Goal: Task Accomplishment & Management: Manage account settings

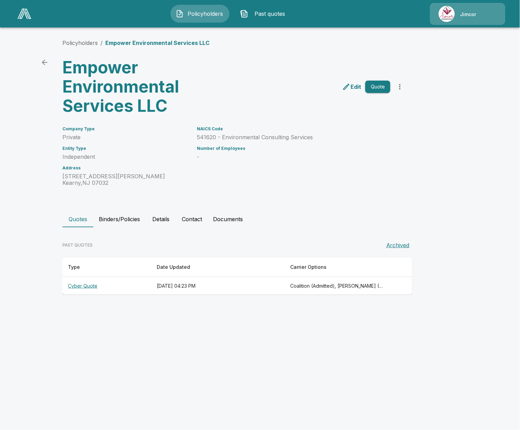
click at [93, 284] on th "Cyber Quote" at bounding box center [106, 286] width 89 height 18
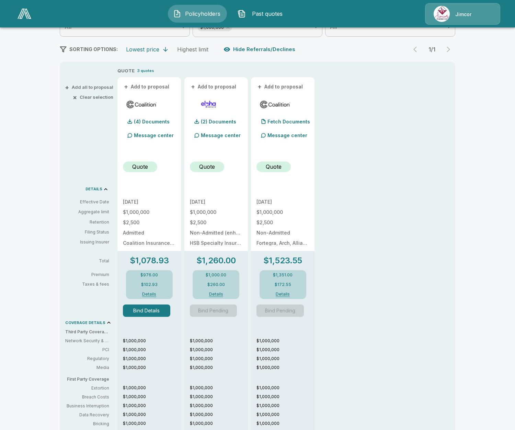
scroll to position [114, 0]
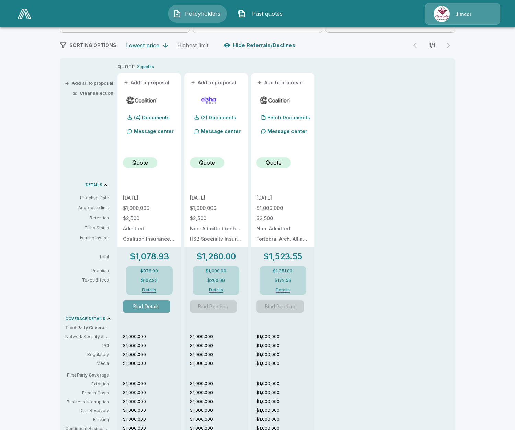
click at [135, 304] on button "Bind Details" at bounding box center [146, 307] width 47 height 12
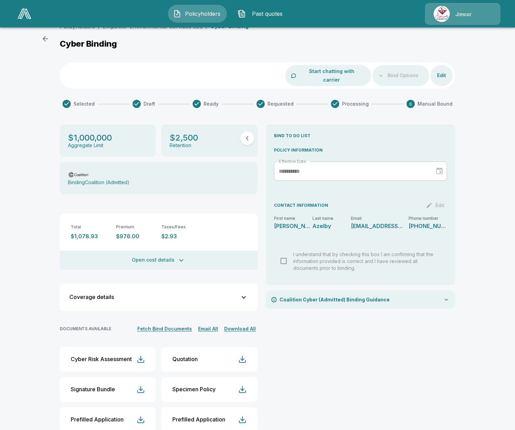
scroll to position [20, 0]
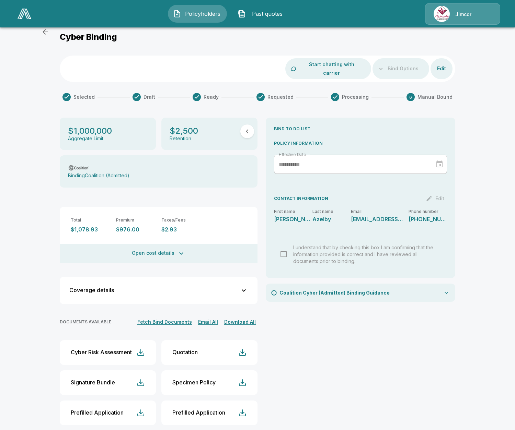
click at [182, 249] on icon "button" at bounding box center [181, 253] width 8 height 8
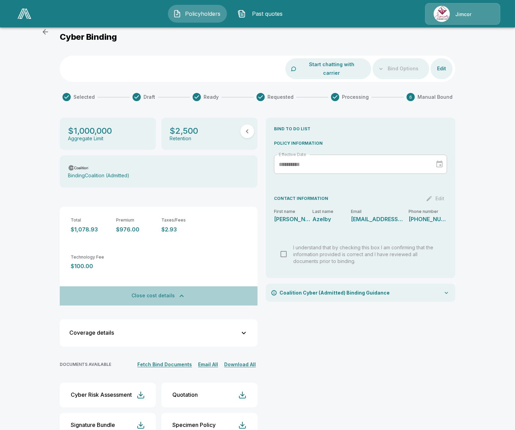
click at [184, 292] on icon "button" at bounding box center [181, 296] width 8 height 8
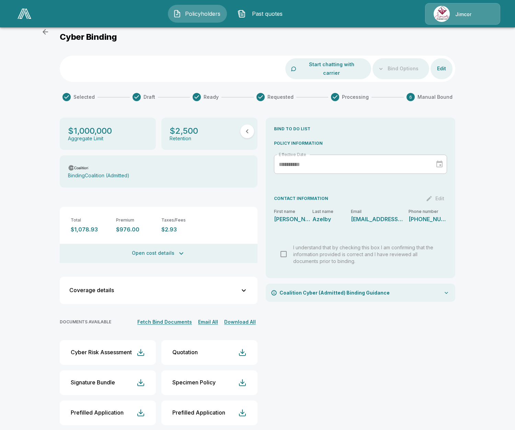
scroll to position [0, 0]
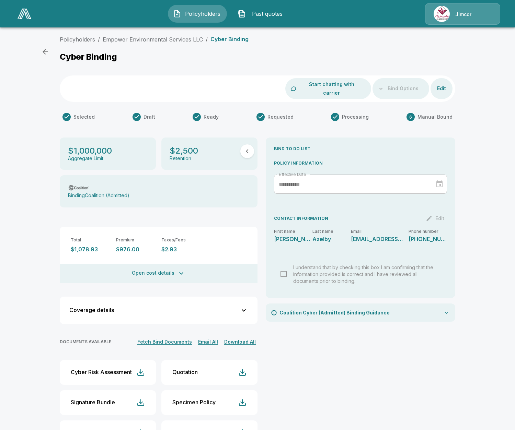
click at [383, 86] on div at bounding box center [380, 88] width 5 height 5
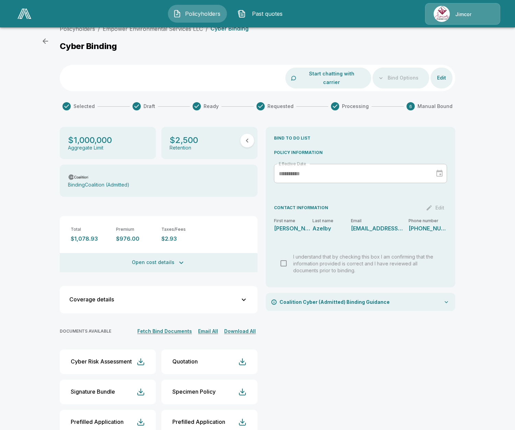
scroll to position [20, 0]
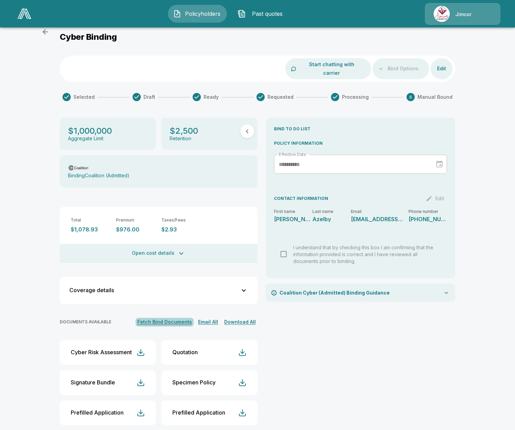
click at [183, 318] on button "Fetch Bind Documents" at bounding box center [165, 322] width 58 height 9
click at [409, 289] on div "Coalition Cyber (Admitted) Binding Guidance" at bounding box center [360, 293] width 189 height 18
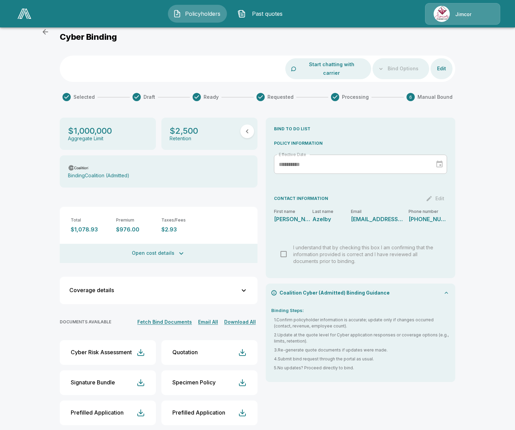
click at [411, 285] on div "Coalition Cyber (Admitted) Binding Guidance" at bounding box center [360, 293] width 189 height 18
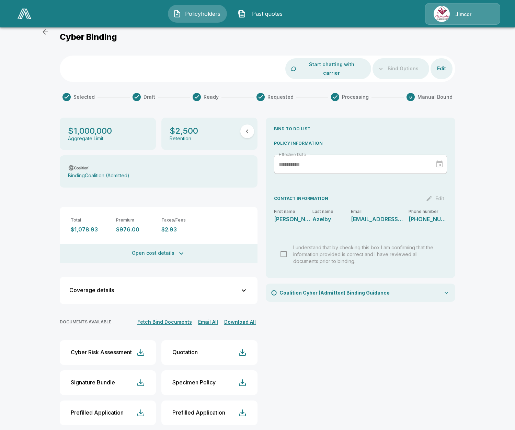
scroll to position [0, 0]
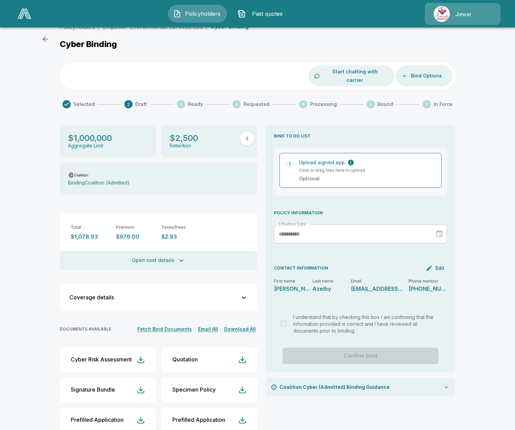
scroll to position [20, 0]
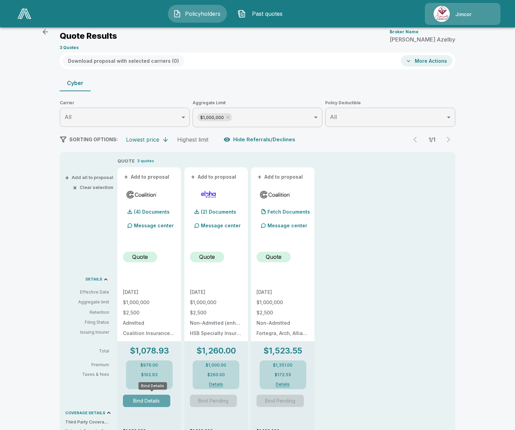
click at [141, 402] on button "Bind Details" at bounding box center [146, 401] width 47 height 12
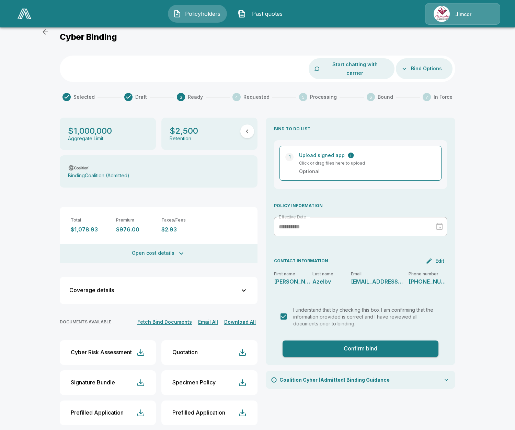
click at [196, 349] on div "Quotation" at bounding box center [184, 352] width 25 height 7
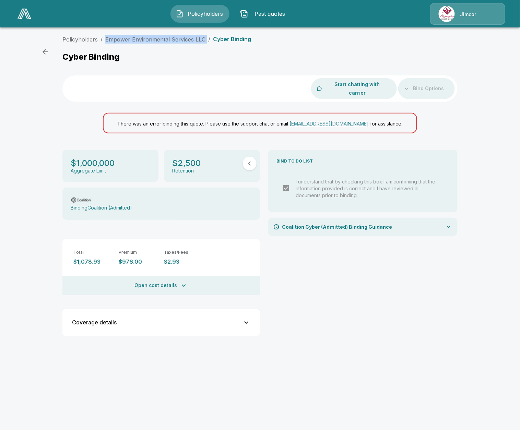
drag, startPoint x: 205, startPoint y: 38, endPoint x: 105, endPoint y: 39, distance: 99.8
click at [105, 39] on ol "Policyholders / Empower Environmental Services LLC / Cyber Binding" at bounding box center [156, 39] width 189 height 8
copy ol "Empower Environmental Services LLC /"
click at [157, 42] on link "Empower Environmental Services LLC" at bounding box center [155, 39] width 100 height 7
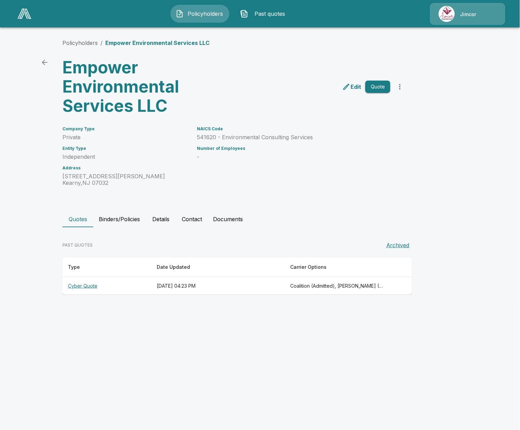
click at [85, 284] on th "Cyber Quote" at bounding box center [106, 286] width 89 height 18
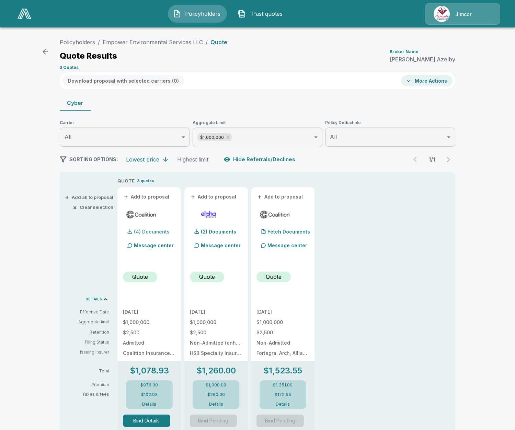
click at [150, 235] on div "(4) Documents" at bounding box center [146, 232] width 47 height 14
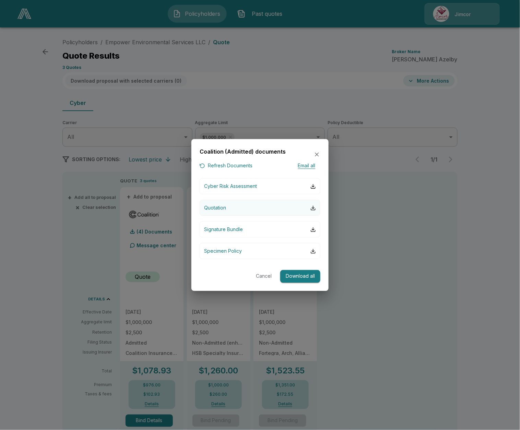
click at [259, 210] on button "Quotation" at bounding box center [260, 208] width 121 height 16
click at [250, 104] on div at bounding box center [260, 215] width 520 height 430
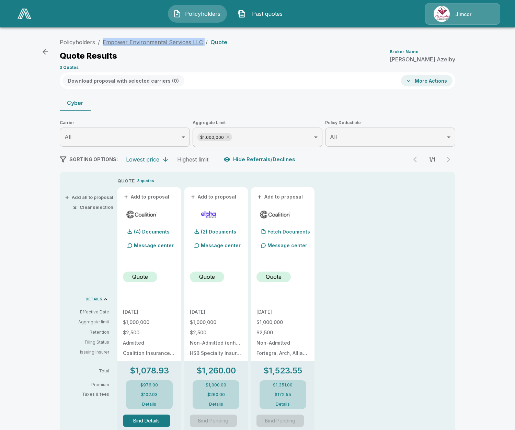
drag, startPoint x: 204, startPoint y: 44, endPoint x: 105, endPoint y: 45, distance: 99.8
click at [105, 45] on ol "Policyholders / Empower Environmental Services LLC / Quote" at bounding box center [143, 42] width 167 height 8
copy ol "Empower Environmental Services LLC /"
drag, startPoint x: 166, startPoint y: 384, endPoint x: 139, endPoint y: 386, distance: 27.9
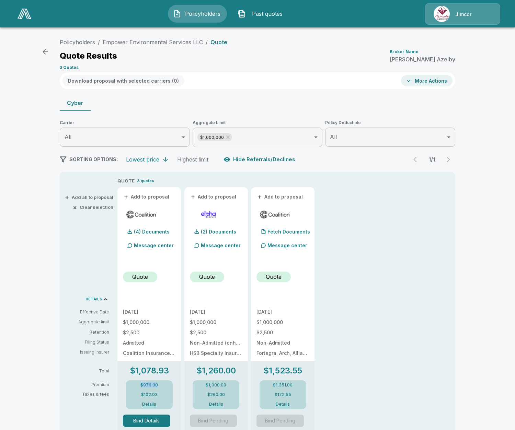
click at [139, 386] on div "$976.00 $102.93 Details" at bounding box center [149, 394] width 47 height 29
copy p "$976.00"
click at [152, 403] on button "Details" at bounding box center [149, 404] width 27 height 4
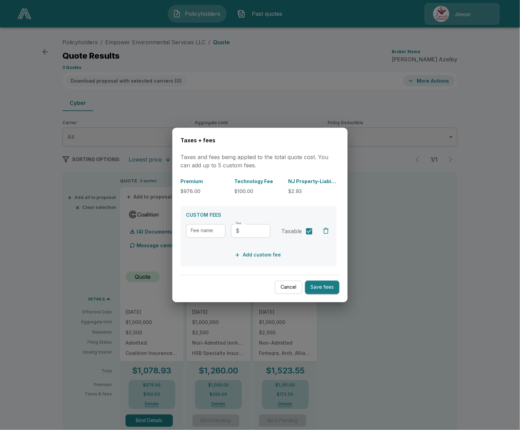
click at [247, 192] on p "$100.00" at bounding box center [259, 191] width 48 height 7
copy p "$100.00"
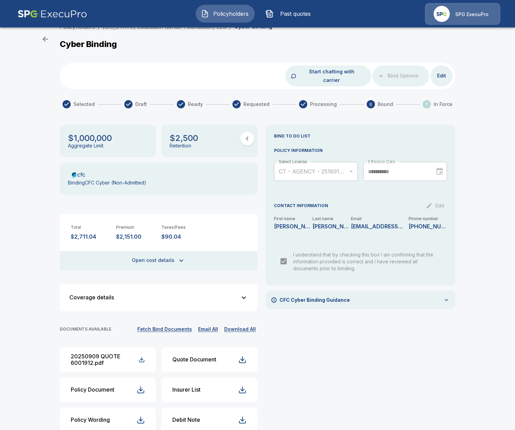
scroll to position [20, 0]
